Goal: Check status: Verify the current state of an ongoing process or item

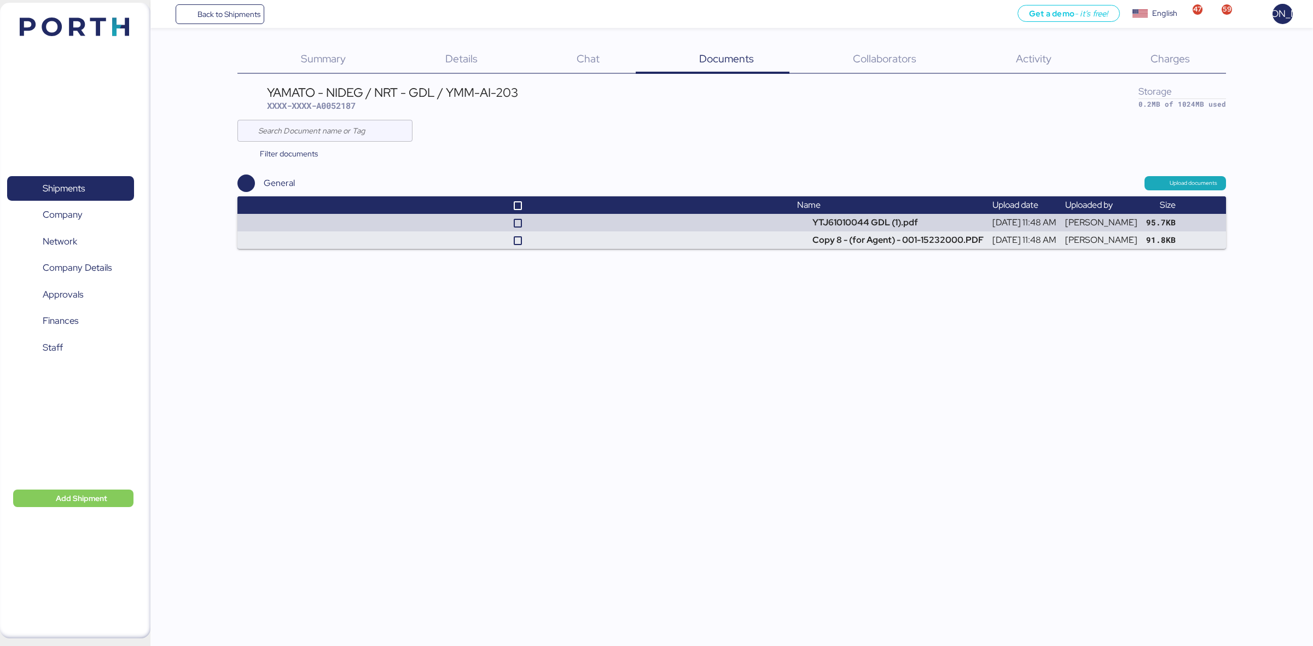
click at [1182, 50] on div "Charges 0" at bounding box center [1156, 59] width 138 height 28
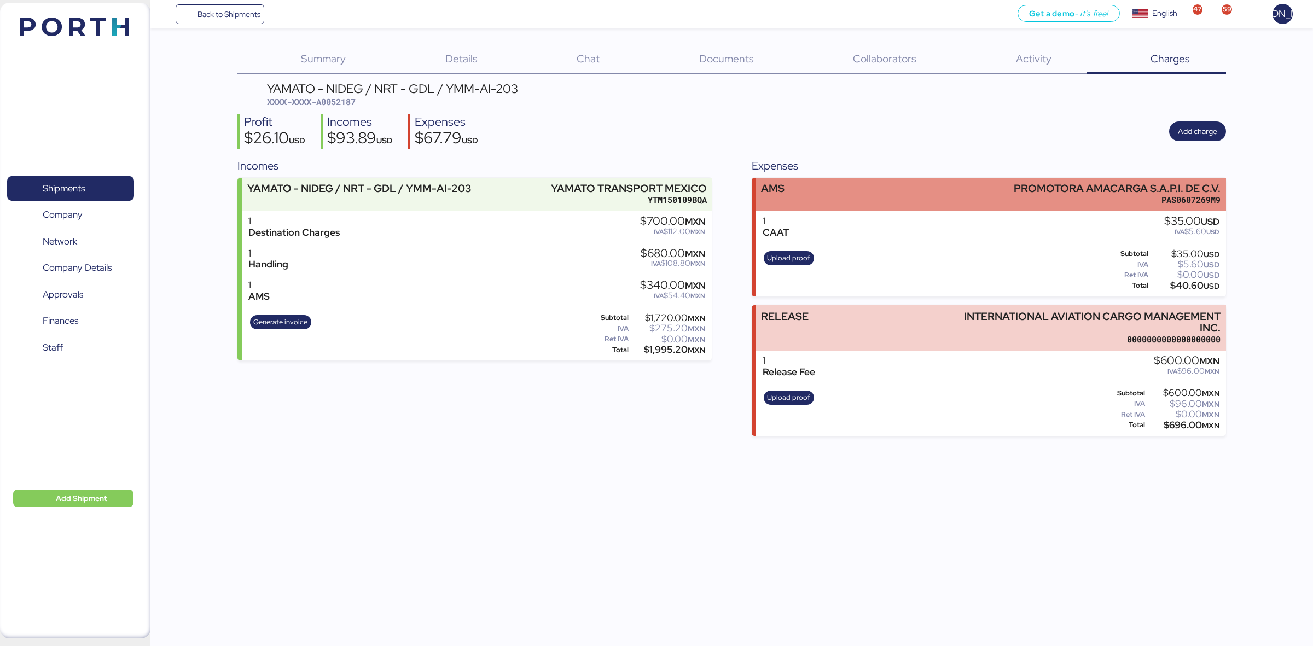
click at [931, 193] on div "AMS PROMOTORA AMACARGA S.A.P.I. DE C.V. PAS0607269M9" at bounding box center [991, 194] width 470 height 33
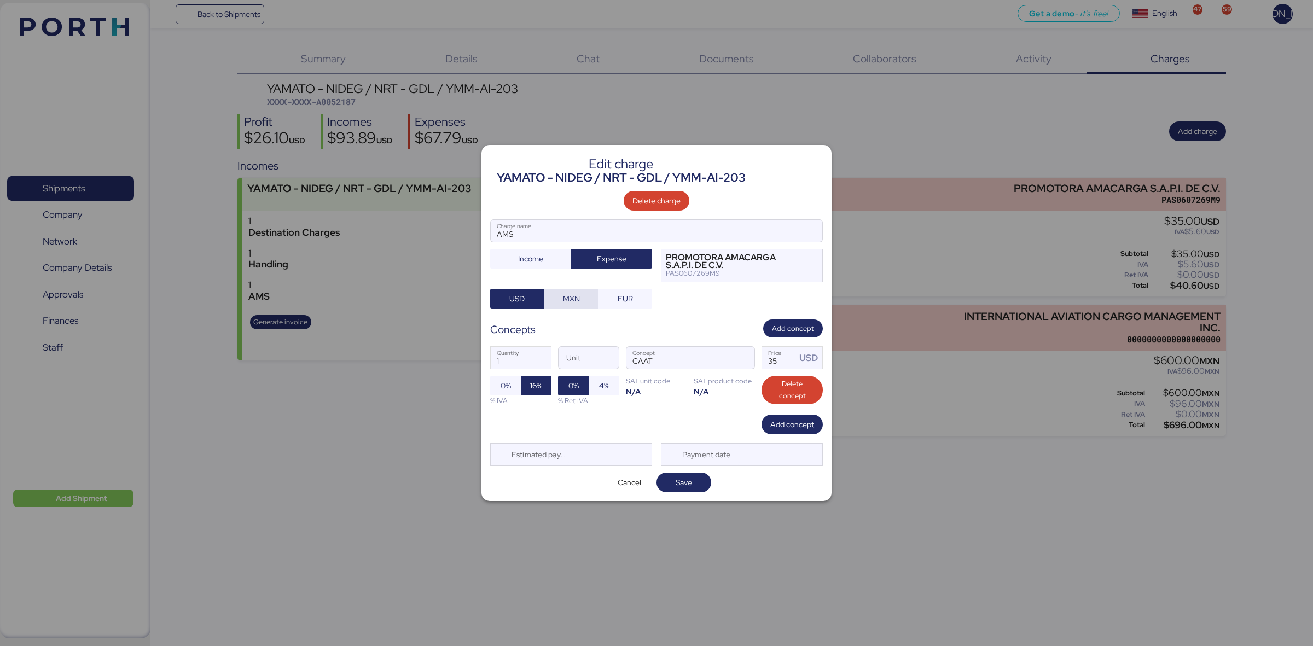
click at [567, 301] on span "MXN" at bounding box center [571, 298] width 17 height 13
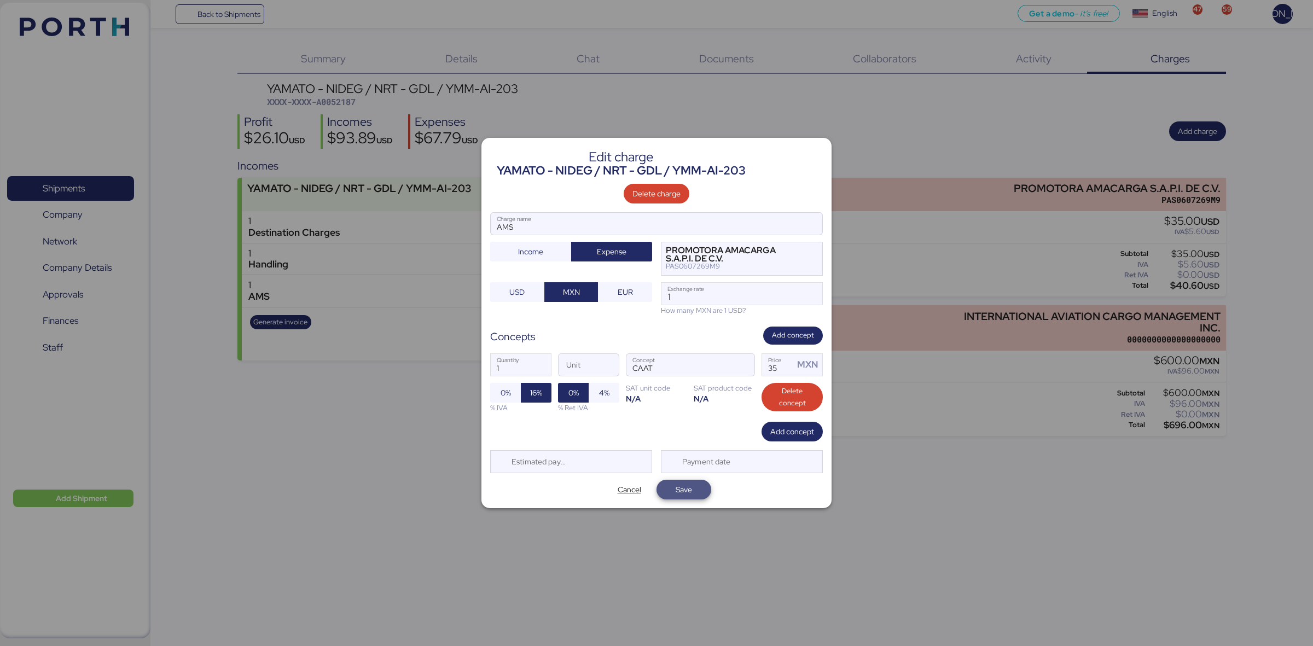
click at [674, 482] on span "Save" at bounding box center [683, 489] width 37 height 15
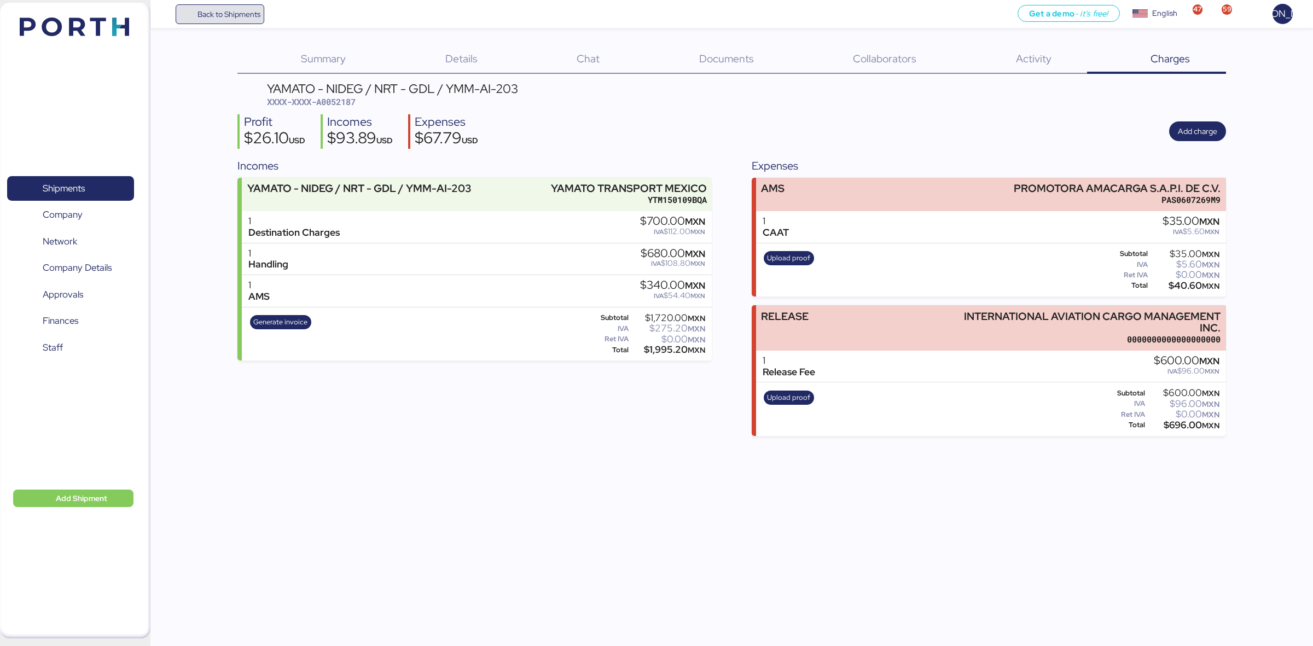
click at [211, 9] on span "Back to Shipments" at bounding box center [228, 14] width 63 height 13
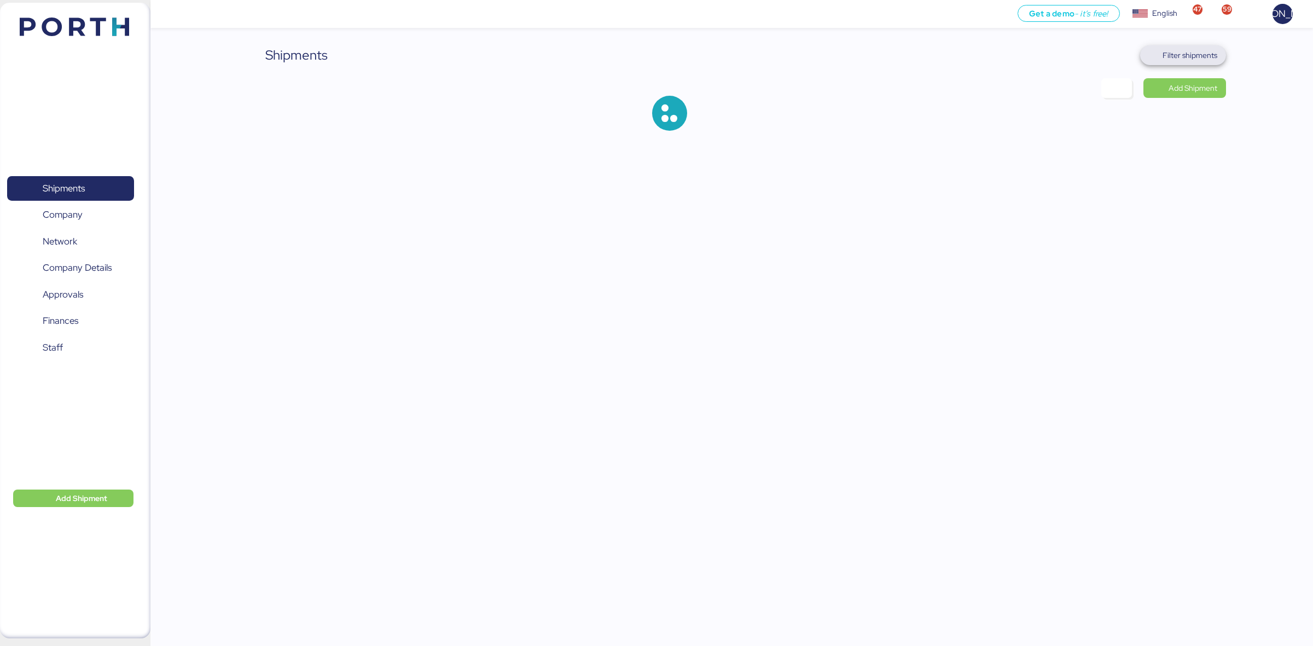
click at [1191, 52] on span "Filter shipments" at bounding box center [1189, 55] width 55 height 13
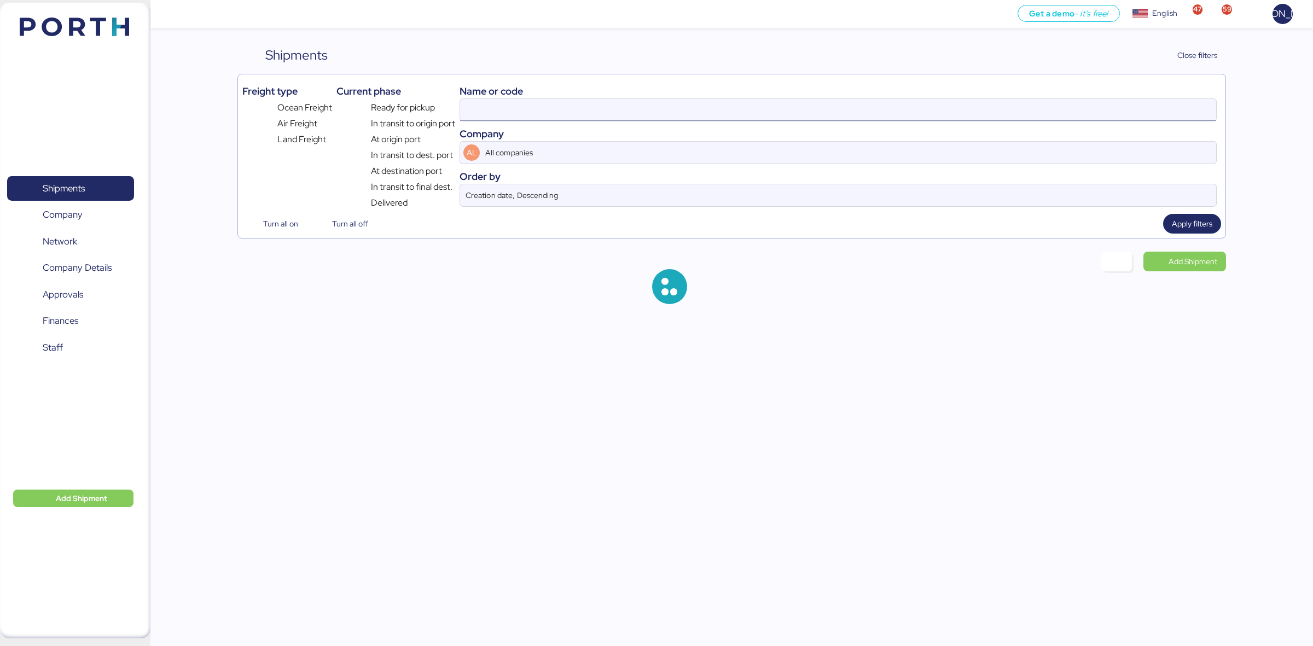
type input "A0052187"
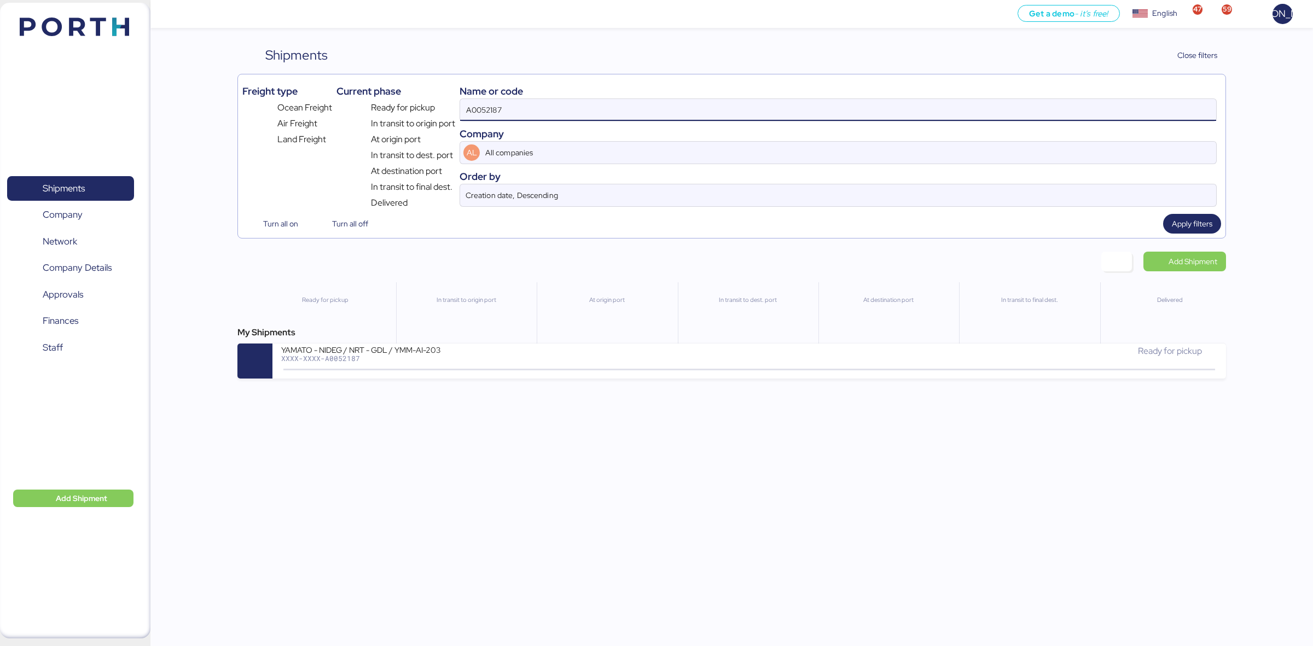
click at [682, 102] on input "A0052187" at bounding box center [838, 110] width 756 height 22
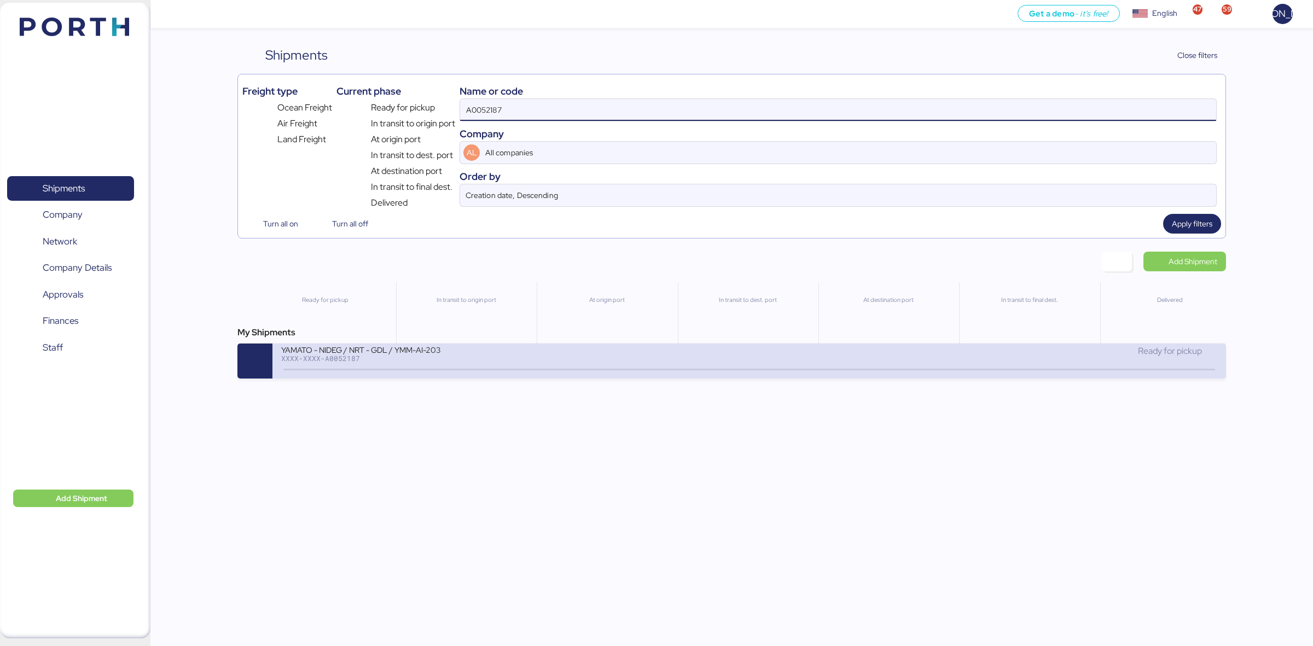
click at [483, 350] on div "YAMATO - NIDEG / NRT - GDL / YMM-AI-203" at bounding box center [412, 349] width 263 height 9
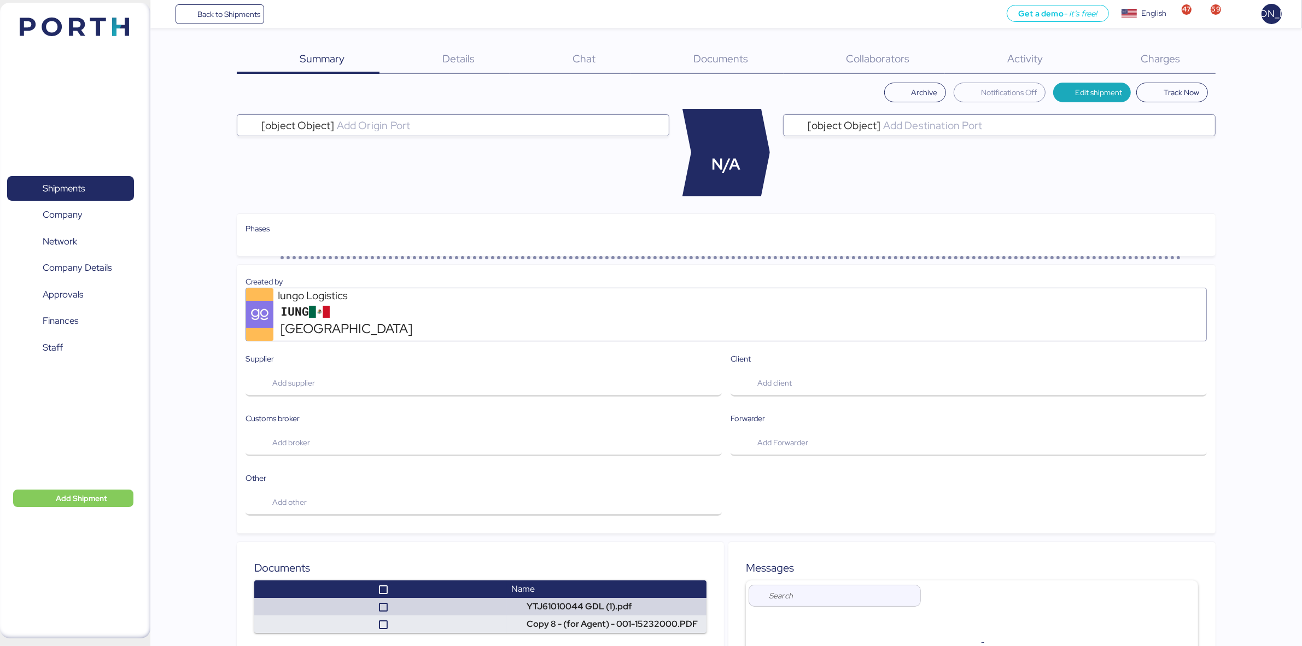
click at [1175, 62] on span "Charges" at bounding box center [1161, 58] width 39 height 14
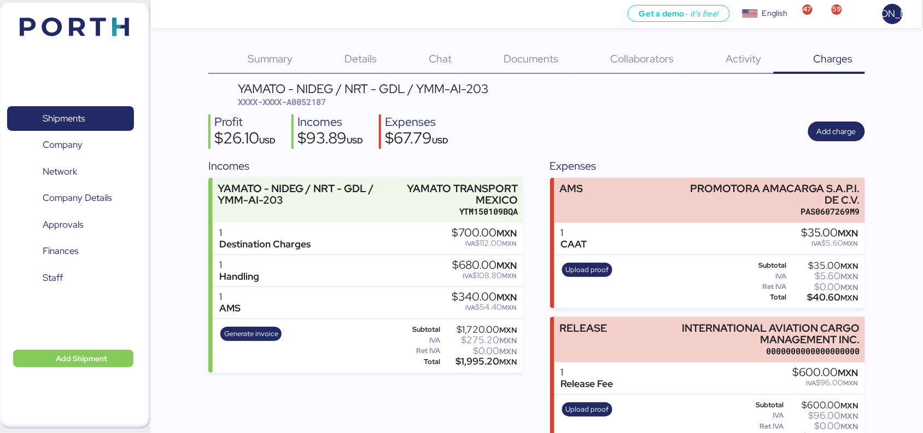
click at [351, 56] on span "Details" at bounding box center [361, 58] width 32 height 14
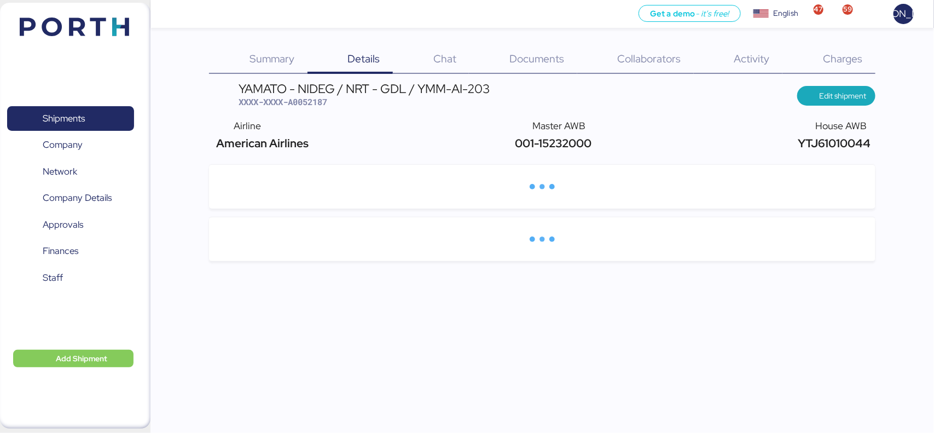
click at [549, 63] on span "Documents" at bounding box center [536, 58] width 55 height 14
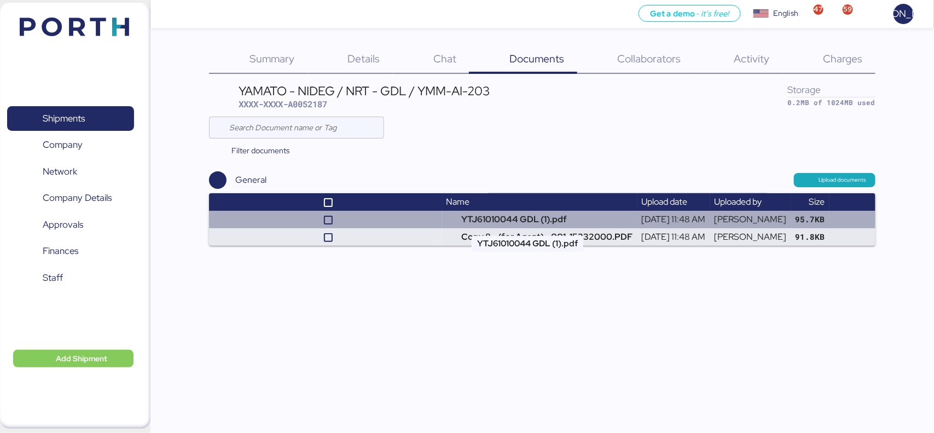
click at [503, 219] on td "YTJ61010044 GDL (1).pdf" at bounding box center [539, 220] width 195 height 18
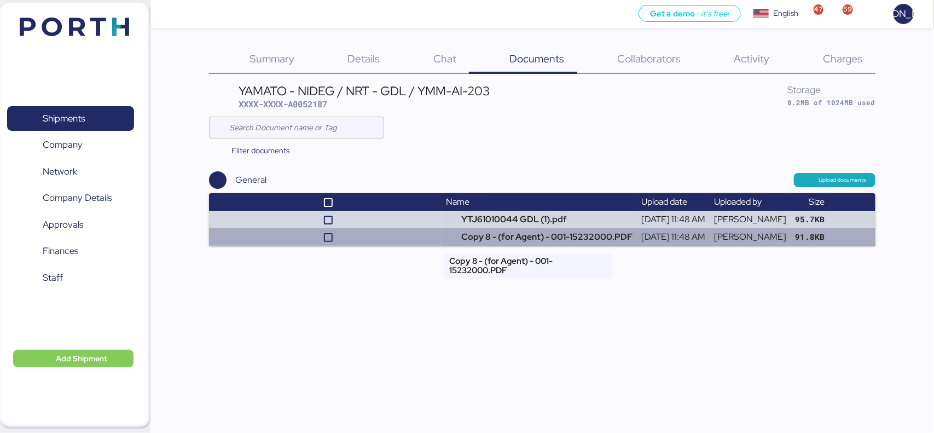
click at [490, 240] on td "Copy 8 - (for Agent) - 001-15232000.PDF" at bounding box center [539, 237] width 195 height 18
